Goal: Task Accomplishment & Management: Manage account settings

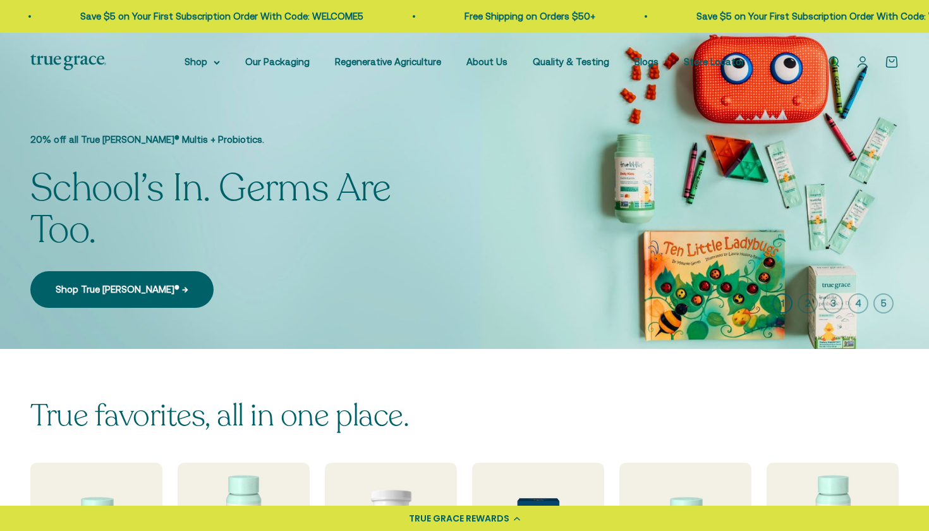
click at [861, 60] on link "Open account page" at bounding box center [862, 62] width 14 height 14
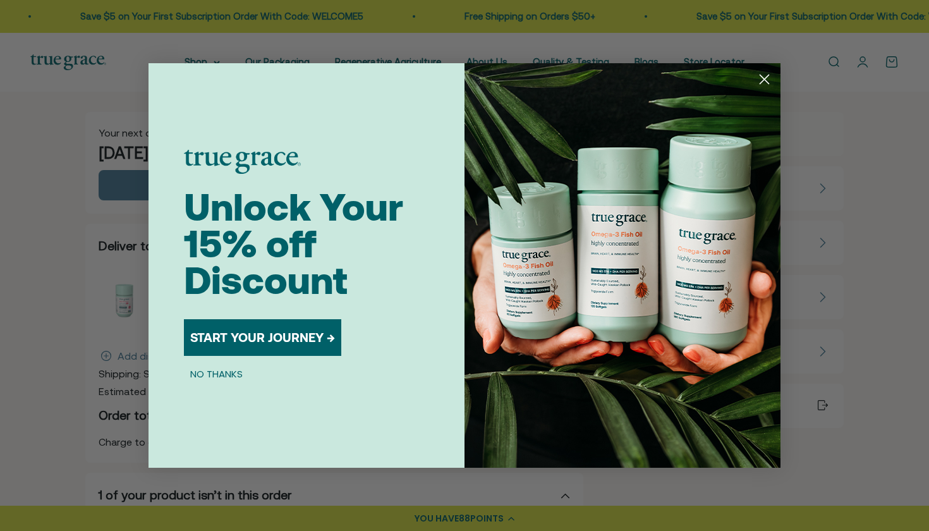
click at [761, 82] on icon "Close dialog" at bounding box center [764, 79] width 9 height 9
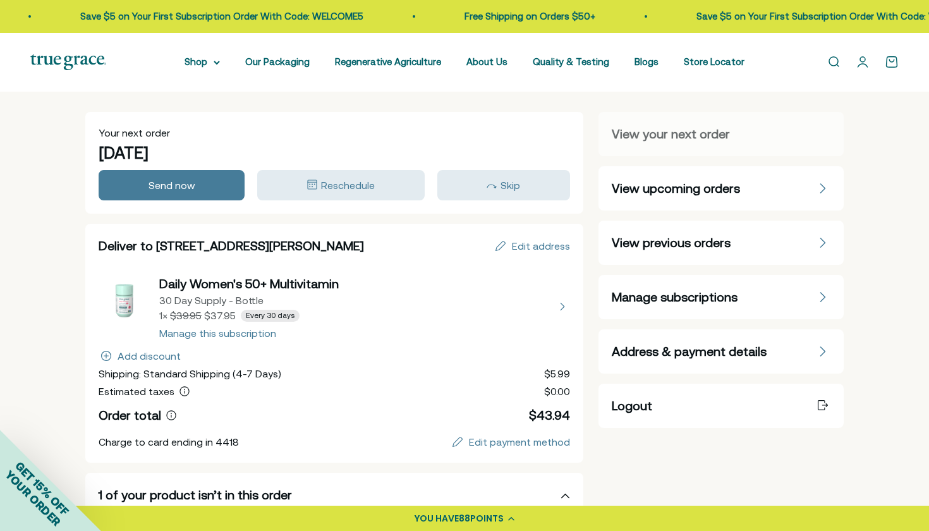
click at [821, 298] on icon "Manage subscriptions" at bounding box center [823, 297] width 8 height 10
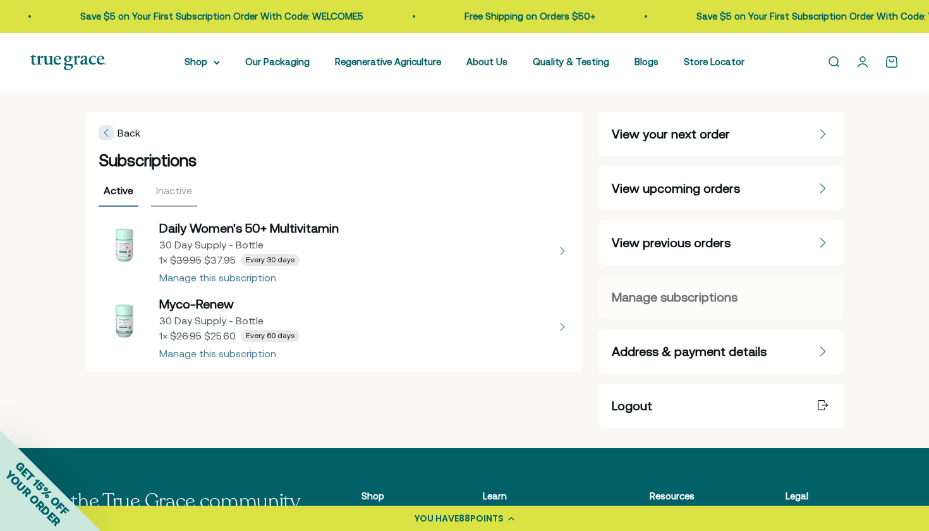
click at [562, 249] on button "view details about Daily Women's 50+ Multivitamin 30 Day Supply - Bottle 1 × $3…" at bounding box center [334, 250] width 471 height 63
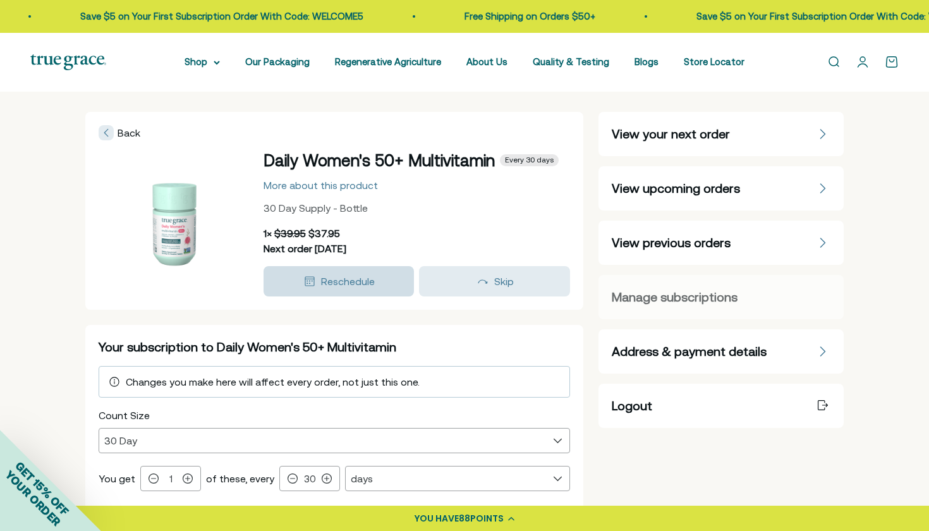
click at [344, 281] on span "Reschedule" at bounding box center [348, 280] width 54 height 11
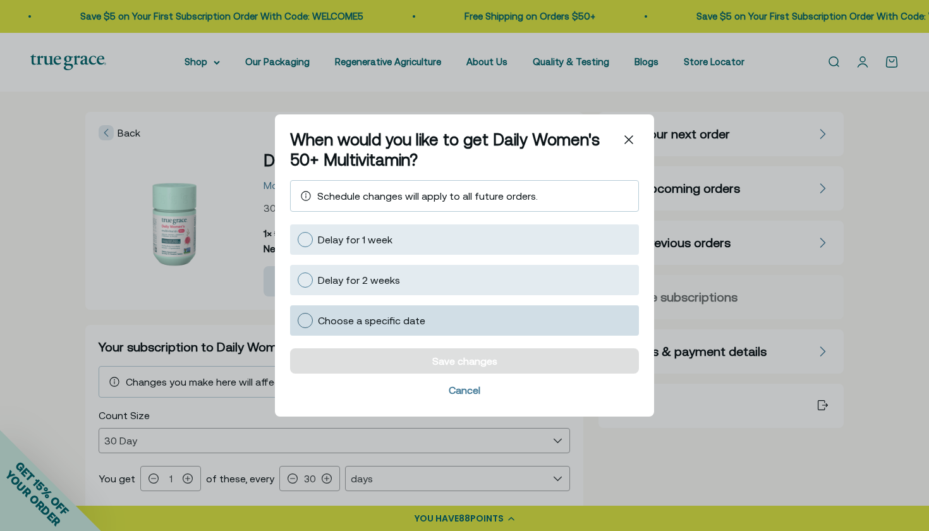
click at [304, 318] on div at bounding box center [305, 320] width 15 height 15
click at [297, 320] on input "Choose a specific date" at bounding box center [297, 320] width 0 height 0
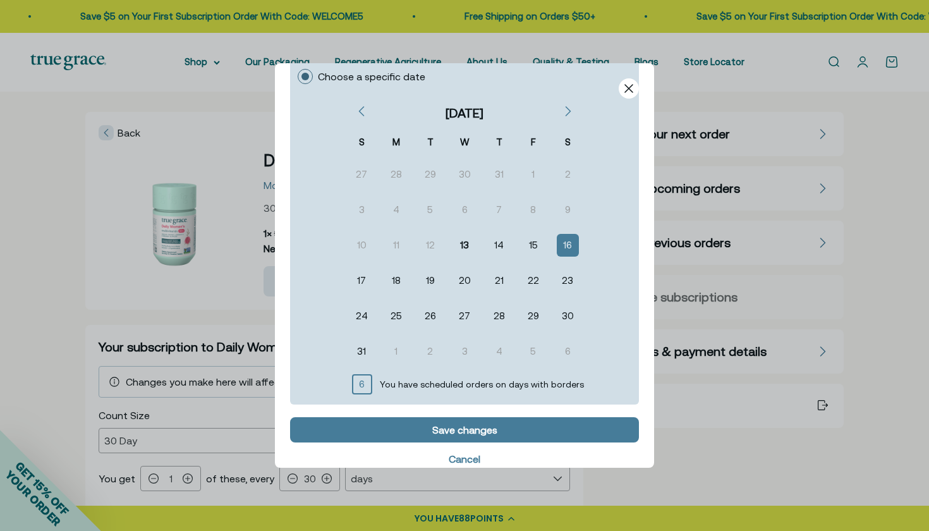
scroll to position [191, 0]
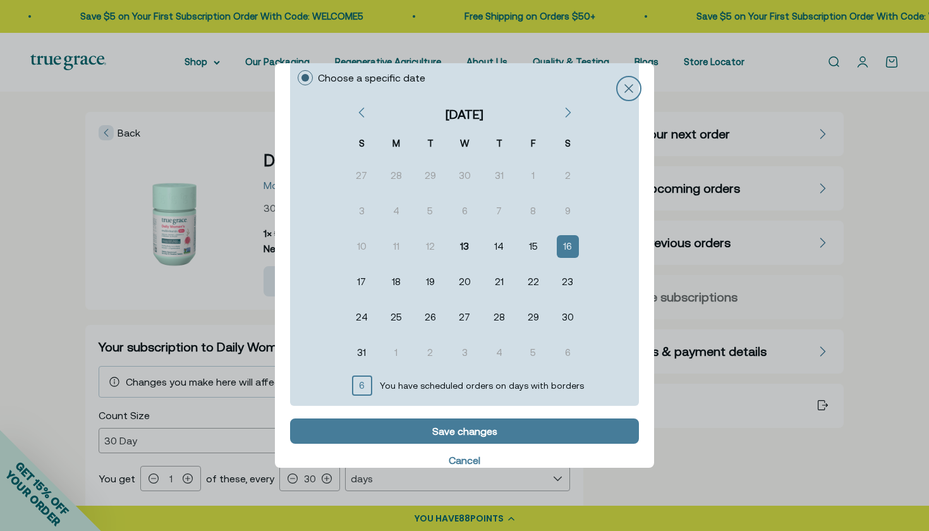
click at [629, 89] on icon "Close" at bounding box center [629, 89] width 8 height 8
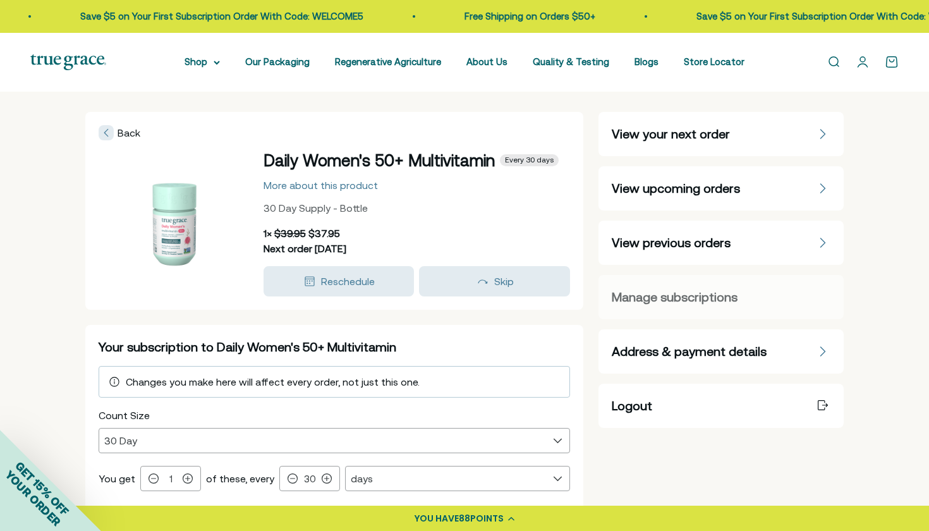
scroll to position [0, 0]
click at [493, 280] on div "Skip" at bounding box center [494, 281] width 133 height 15
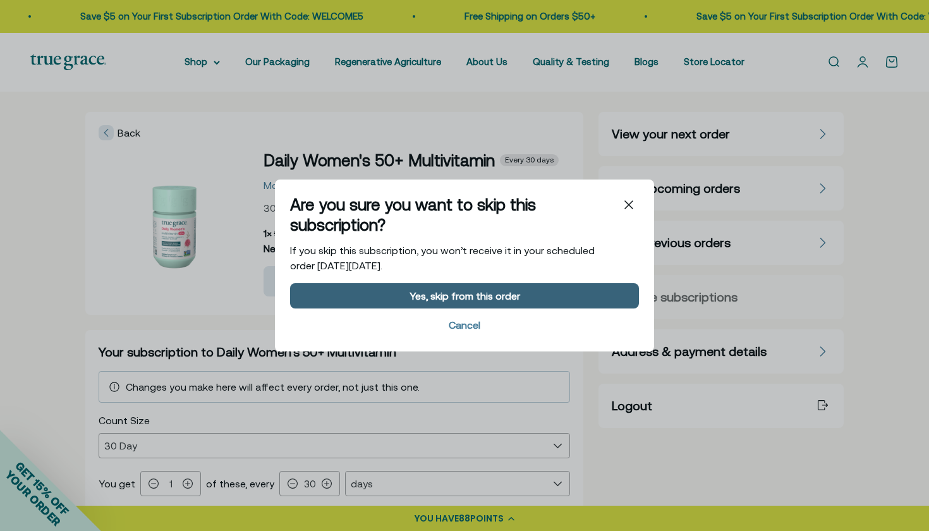
click at [454, 291] on div "Yes, skip from this order" at bounding box center [464, 296] width 111 height 10
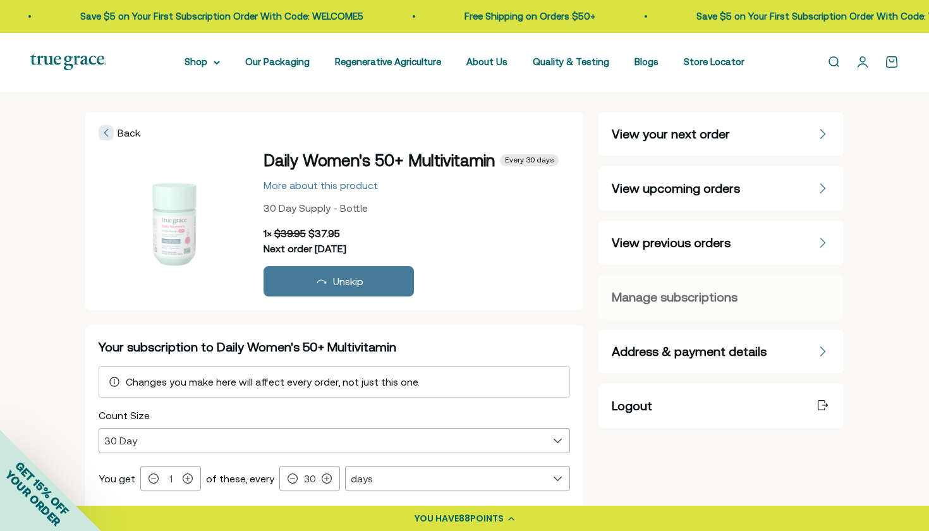
click at [103, 132] on div at bounding box center [106, 132] width 15 height 15
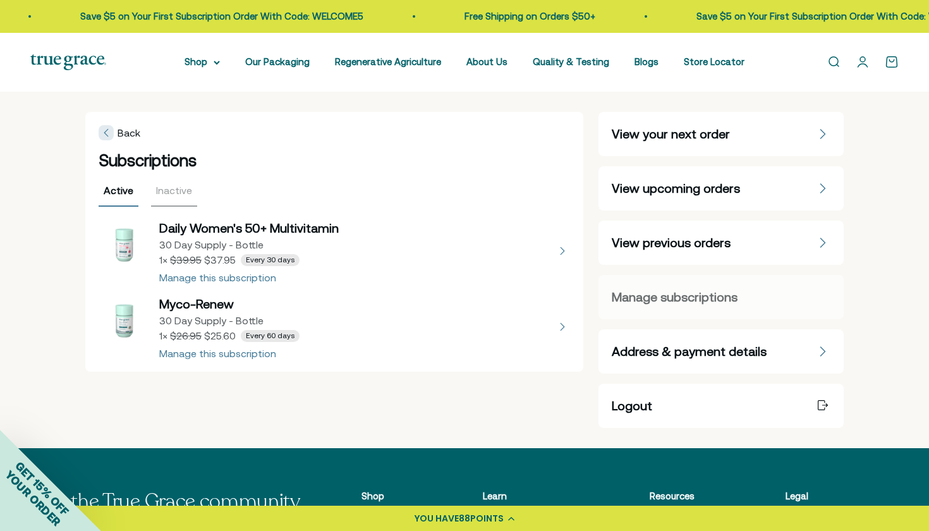
click at [241, 353] on button "view details about Myco-Renew 30 Day Supply - Bottle 1 × $25.60 Every 60 days" at bounding box center [334, 326] width 471 height 63
